Goal: Information Seeking & Learning: Learn about a topic

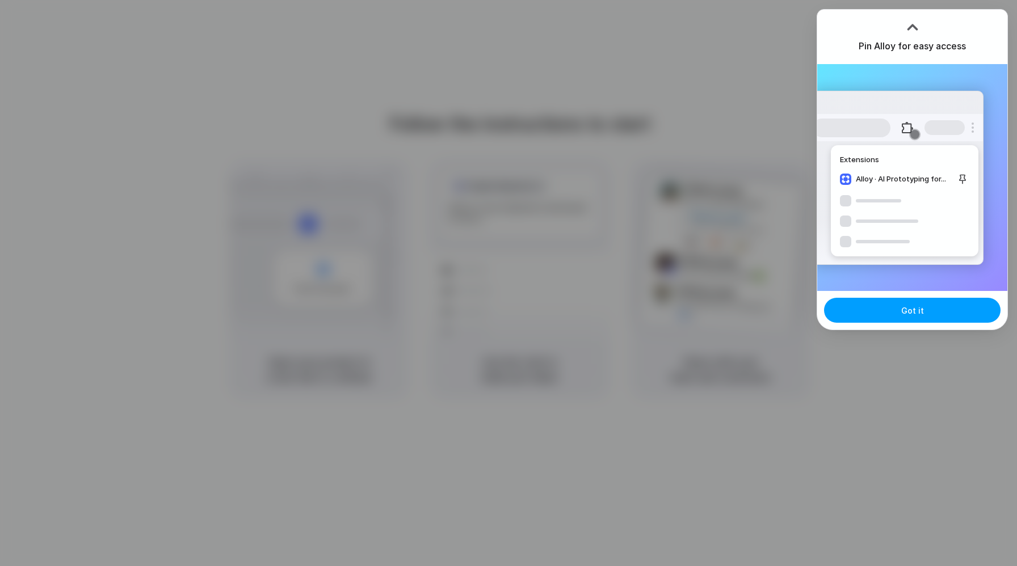
click at [887, 310] on button "Got it" at bounding box center [912, 310] width 177 height 25
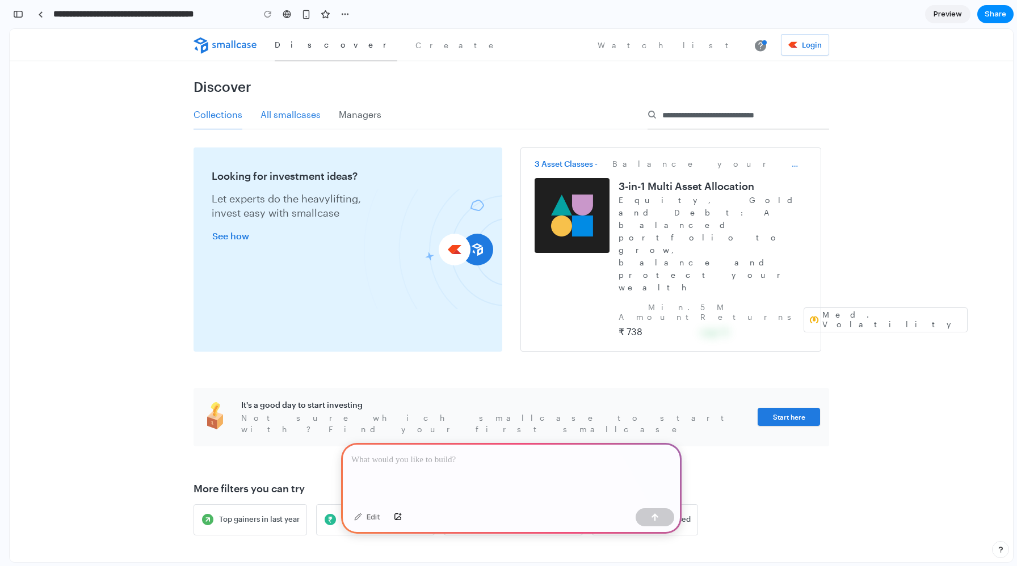
click at [285, 115] on h4 "All smallcases" at bounding box center [290, 119] width 60 height 20
click at [316, 120] on h4 "All smallcases" at bounding box center [290, 119] width 60 height 20
click at [405, 486] on div at bounding box center [511, 473] width 341 height 61
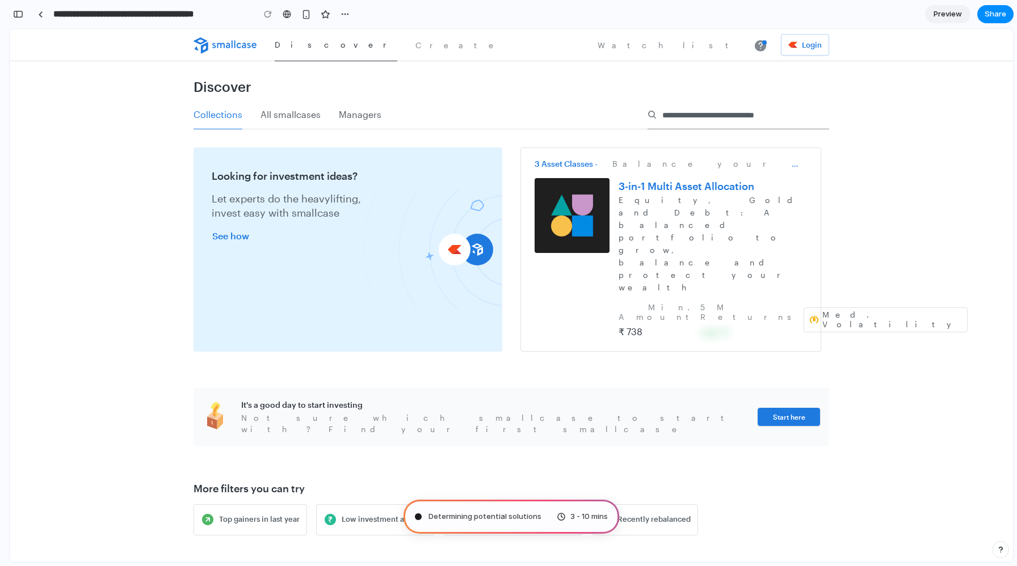
click at [763, 210] on p "Equity, Gold and Debt: A balanced portfolio to grow, balance and protect your w…" at bounding box center [713, 244] width 188 height 100
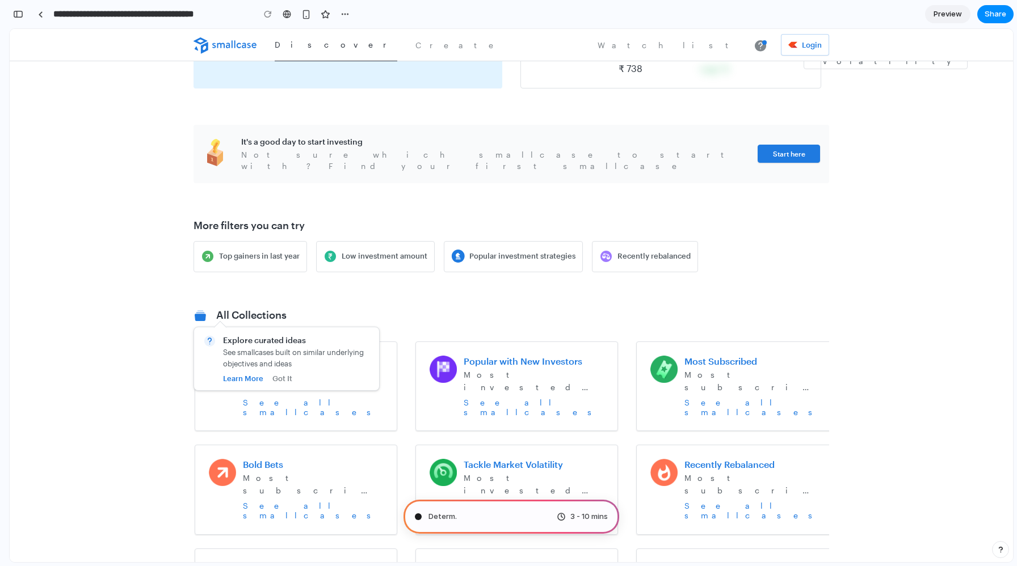
scroll to position [33, 0]
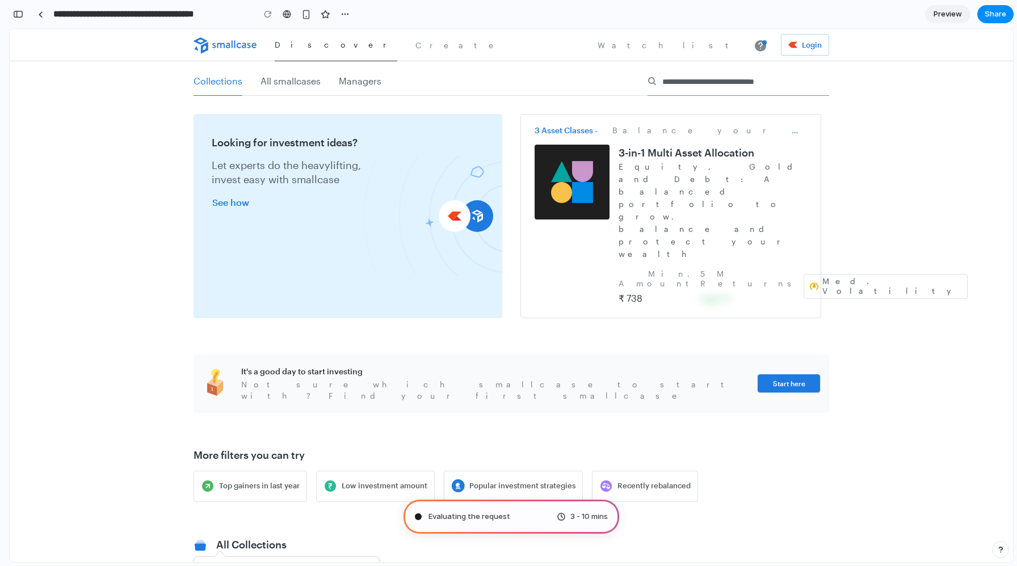
type input "**********"
